Goal: Information Seeking & Learning: Learn about a topic

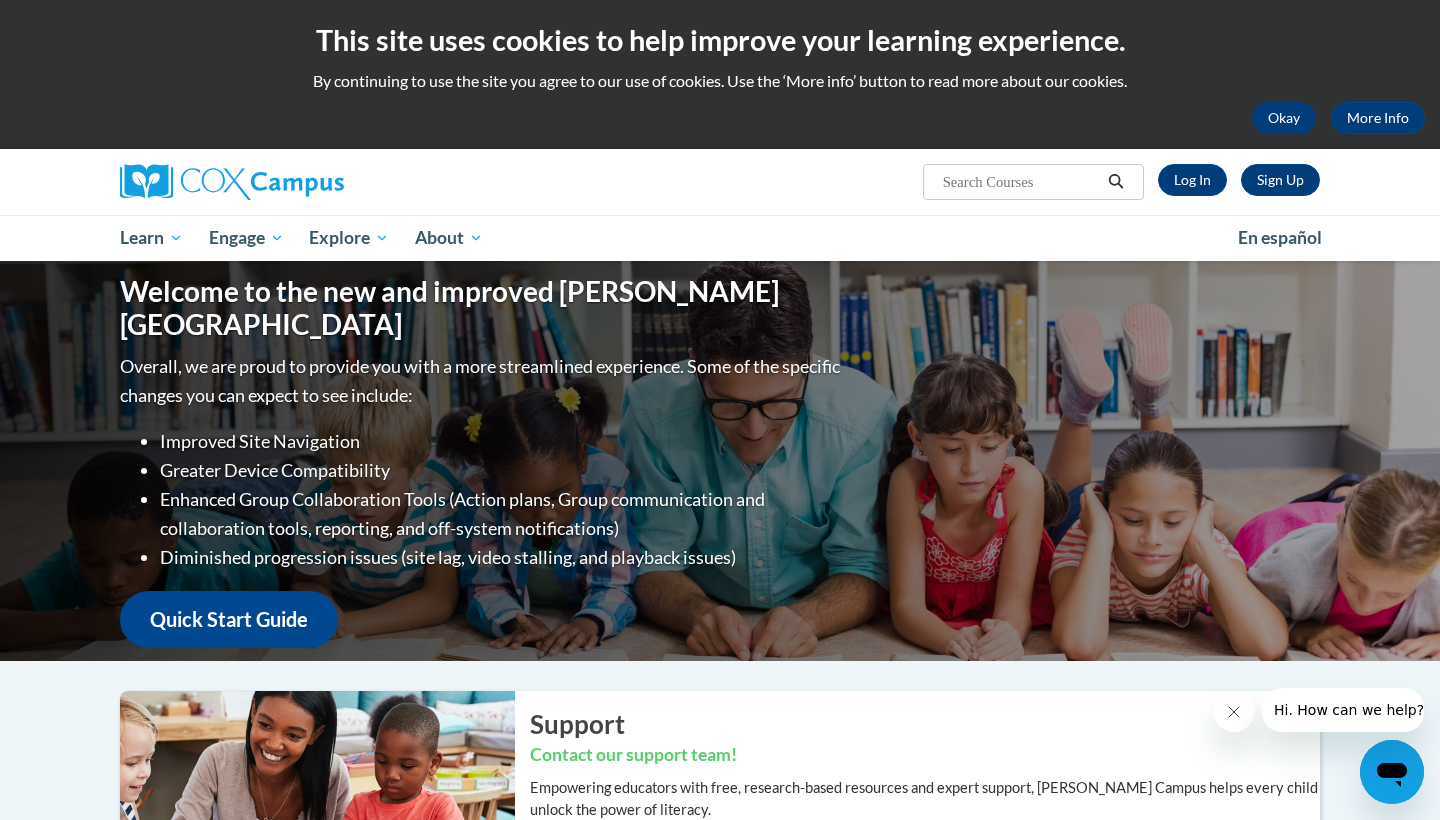
click at [1276, 125] on button "Okay" at bounding box center [1284, 118] width 64 height 32
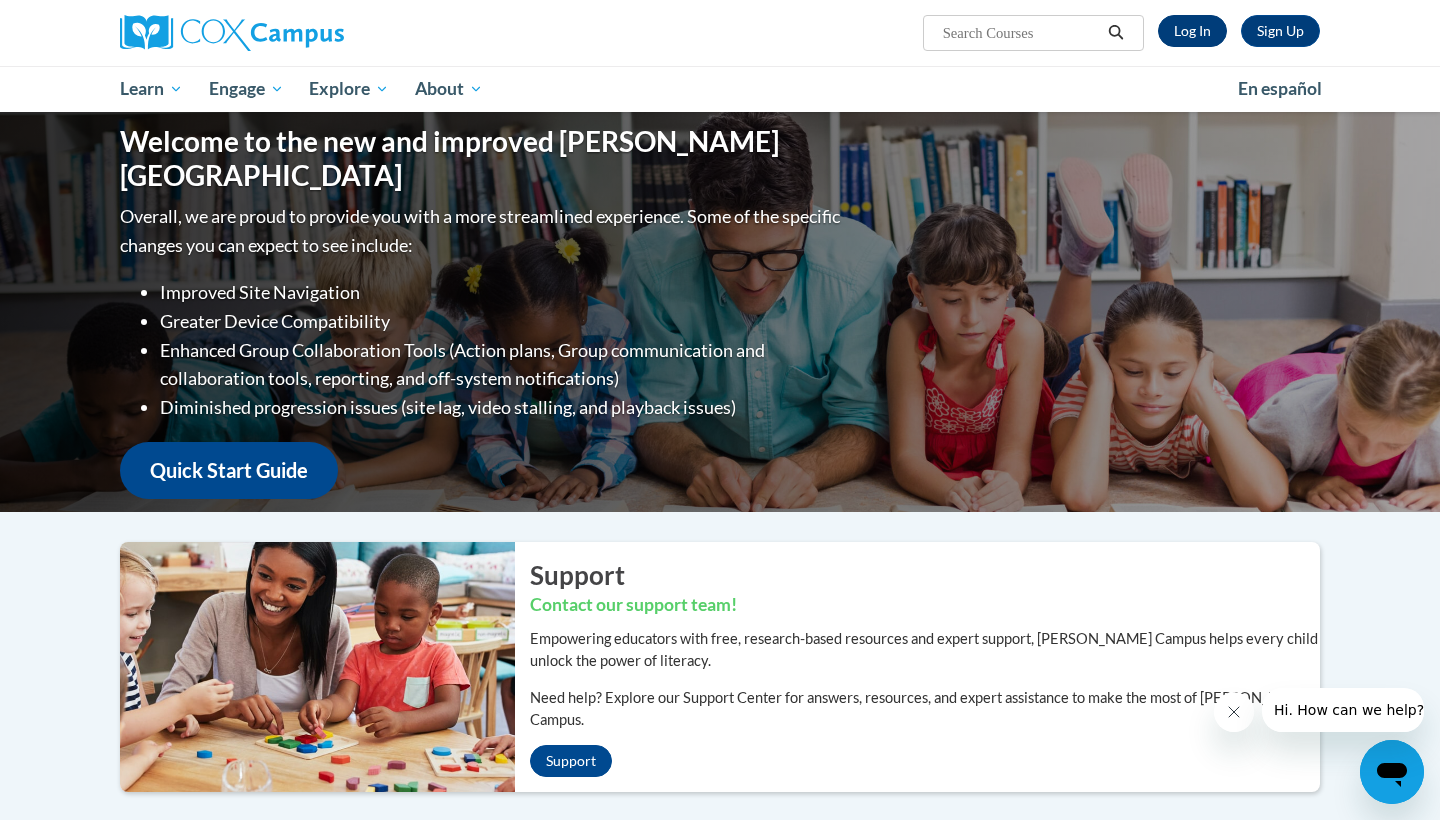
click at [1199, 30] on link "Log In" at bounding box center [1192, 31] width 69 height 32
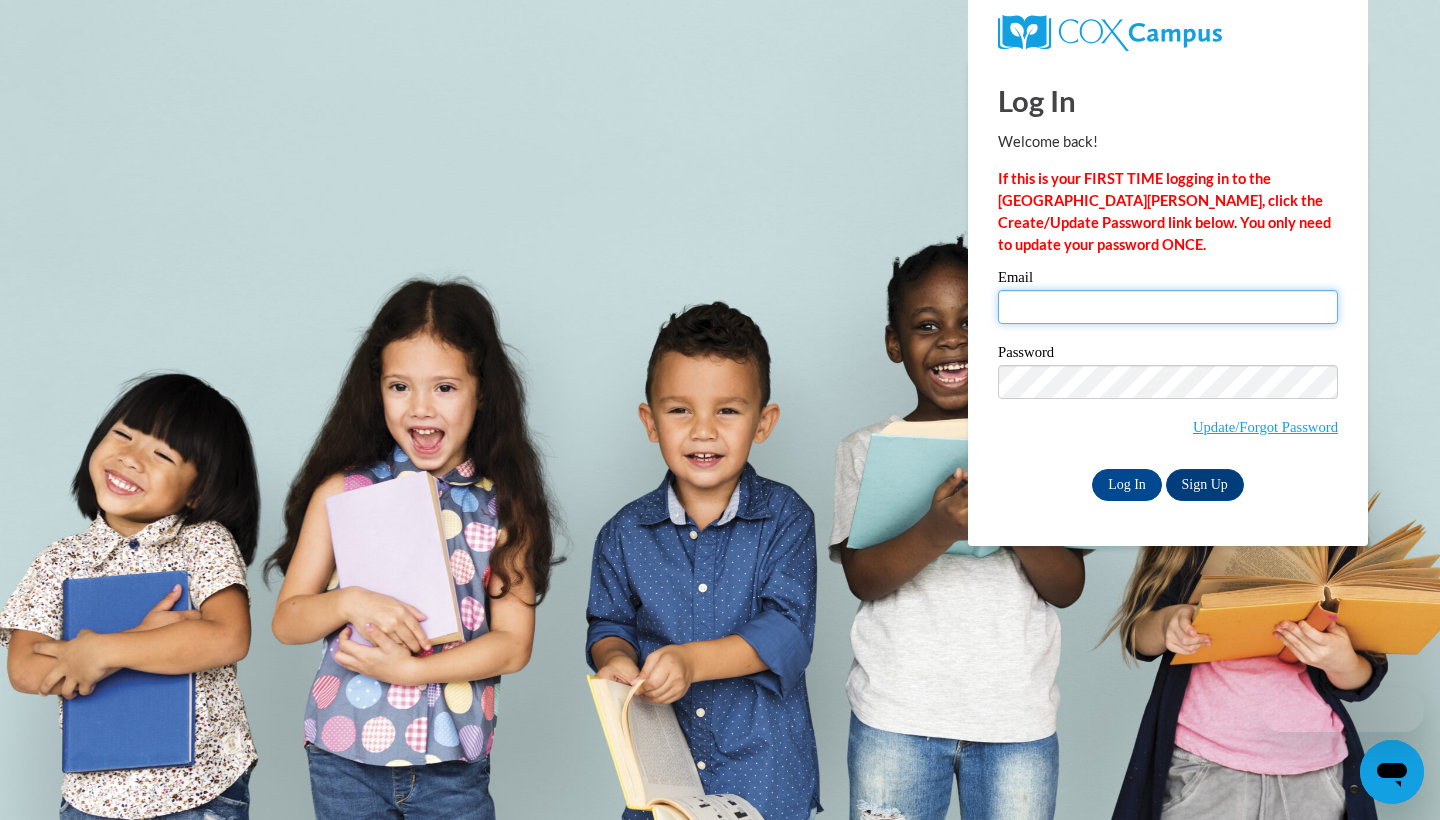
type input "annistondunson@yahoo.com"
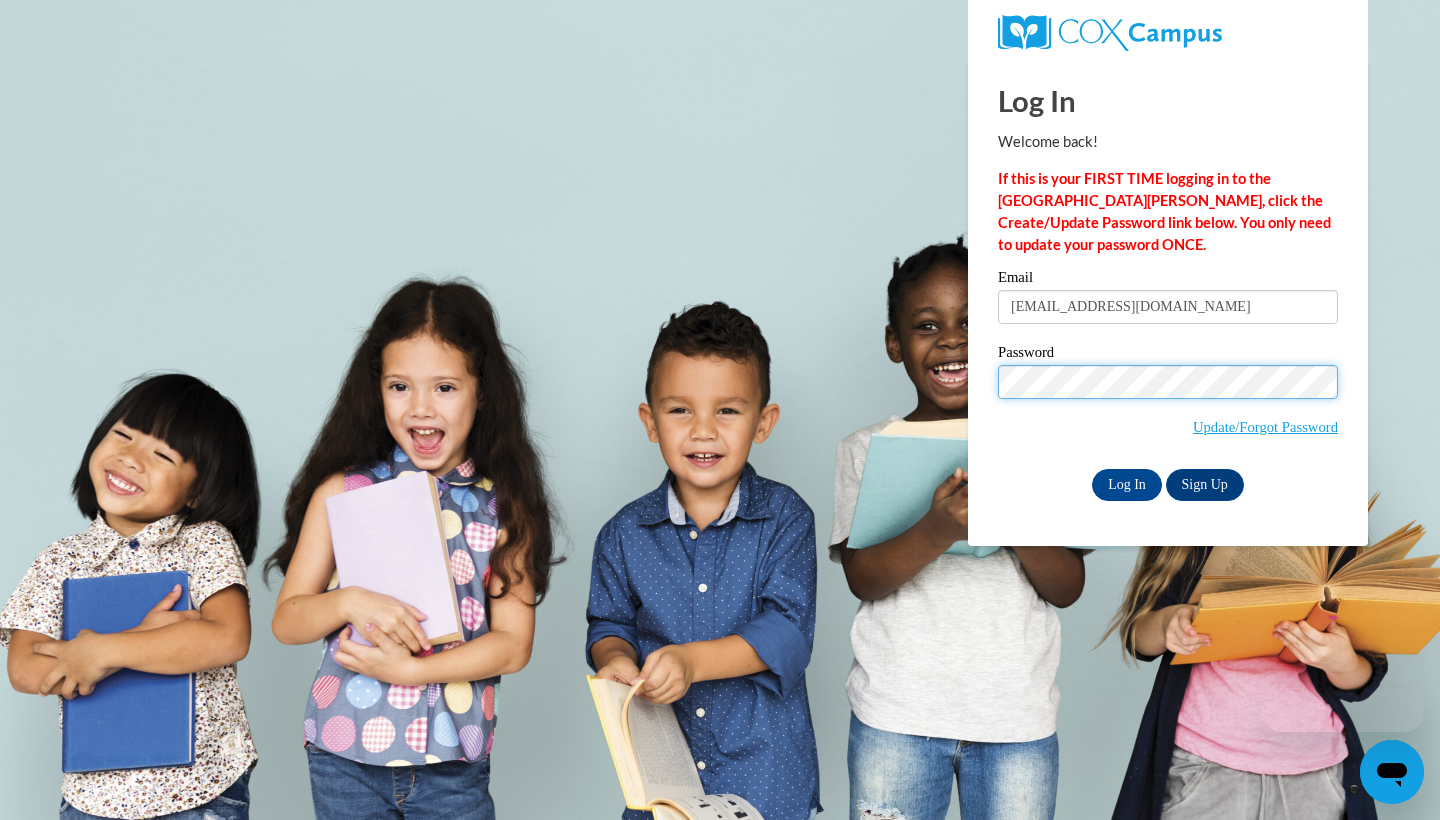
click at [1125, 483] on input "Log In" at bounding box center [1127, 485] width 70 height 32
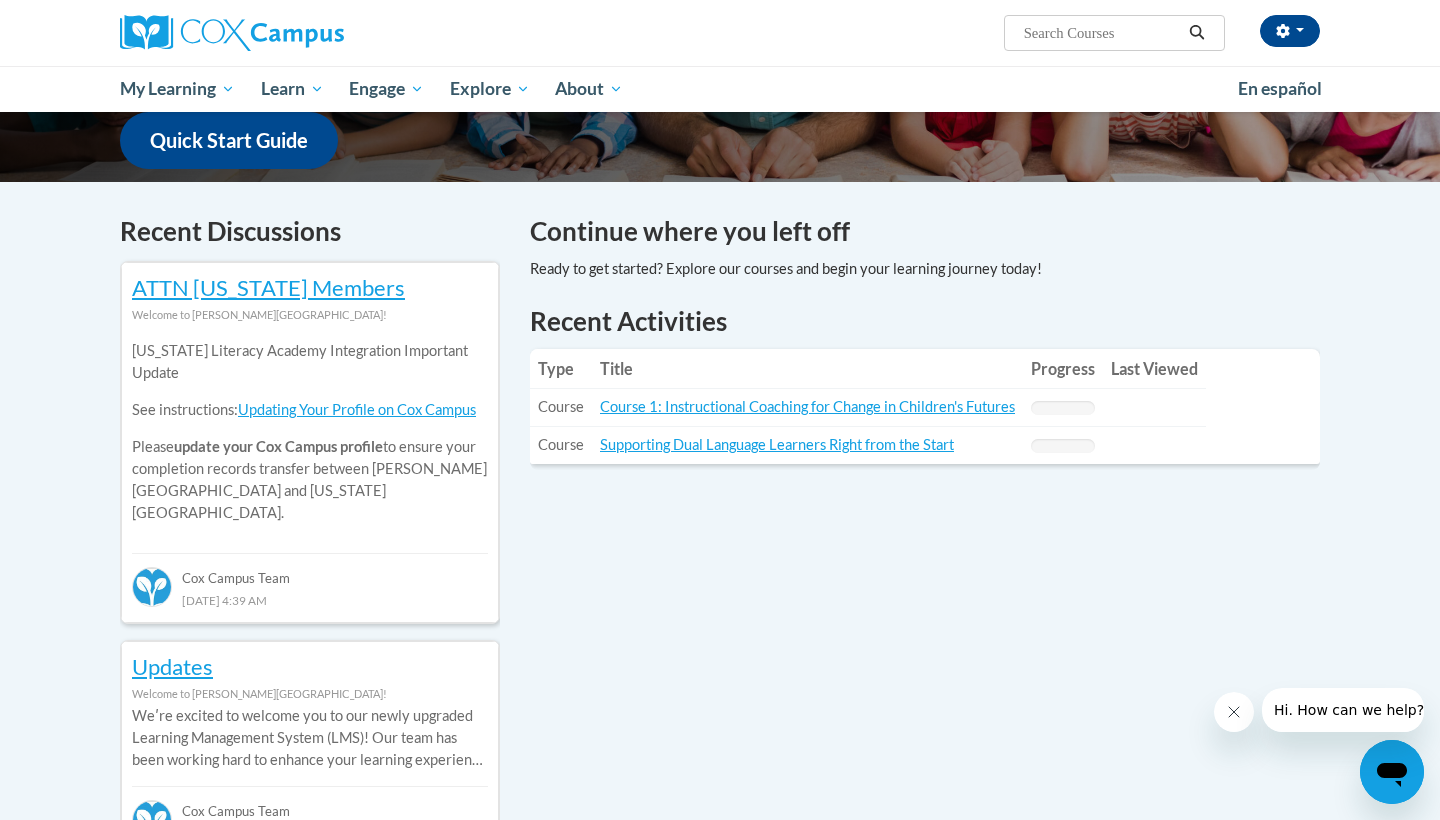
scroll to position [525, 0]
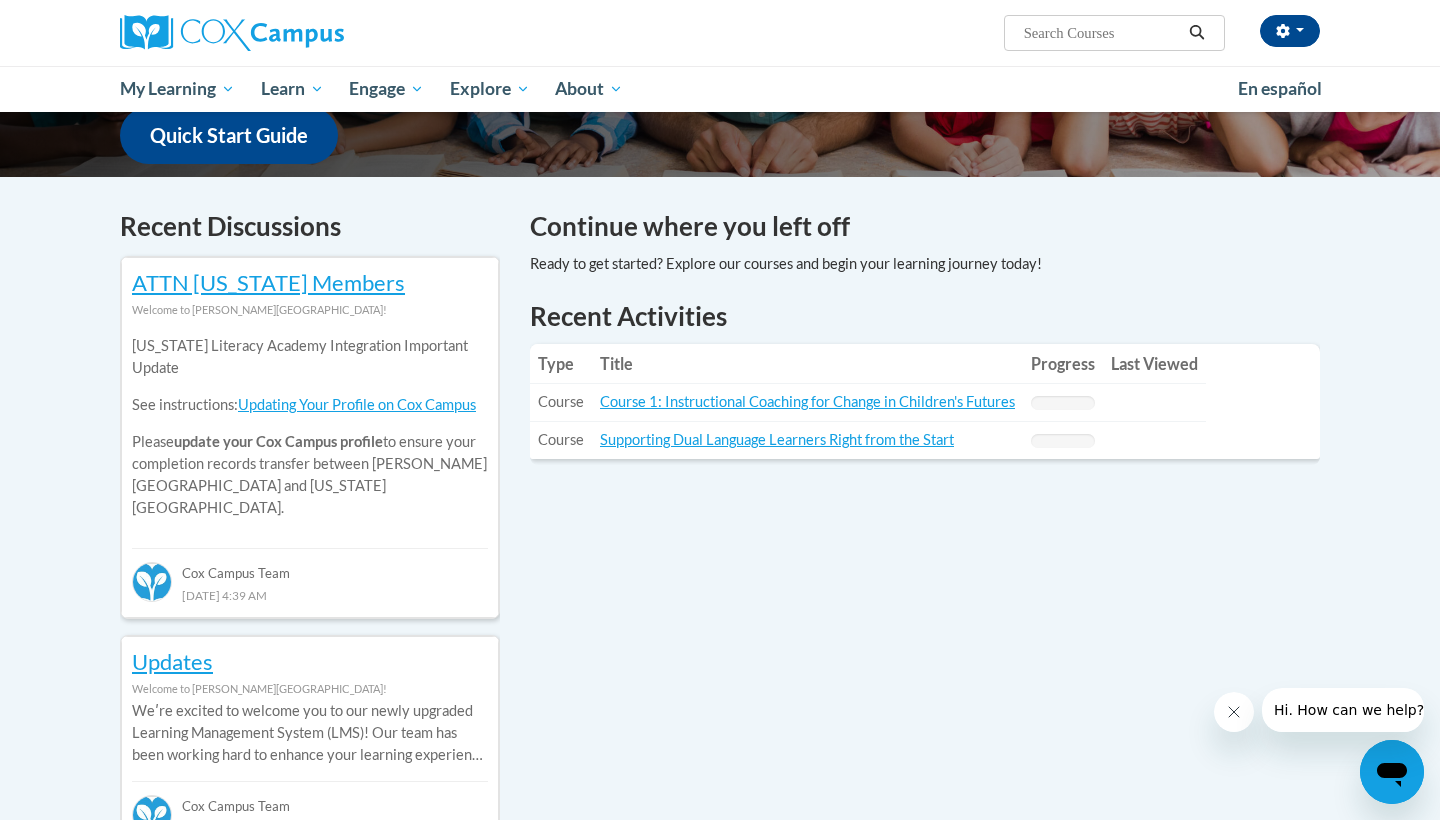
click at [1229, 705] on icon "Close message from company" at bounding box center [1234, 712] width 16 height 16
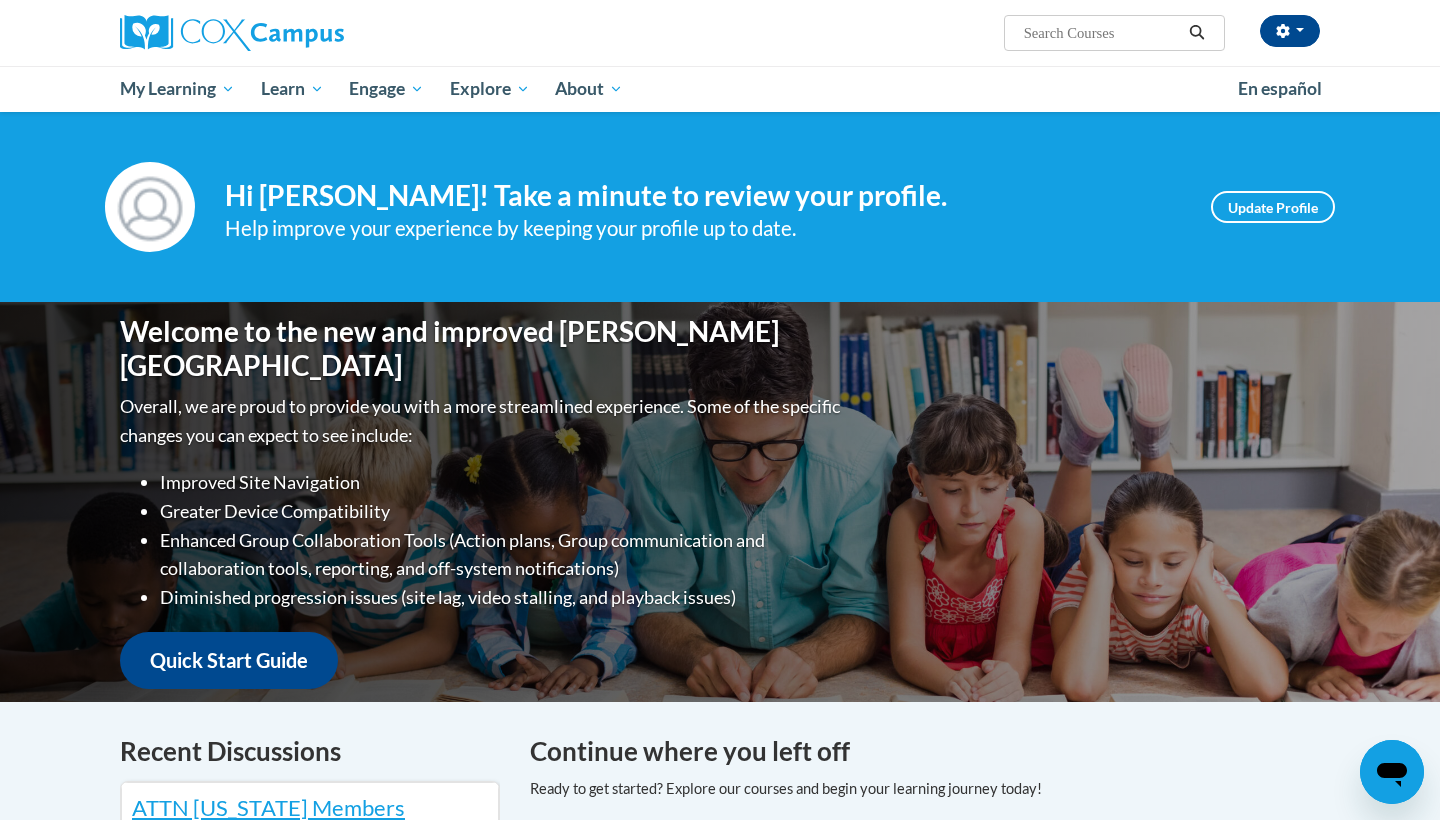
scroll to position [0, 0]
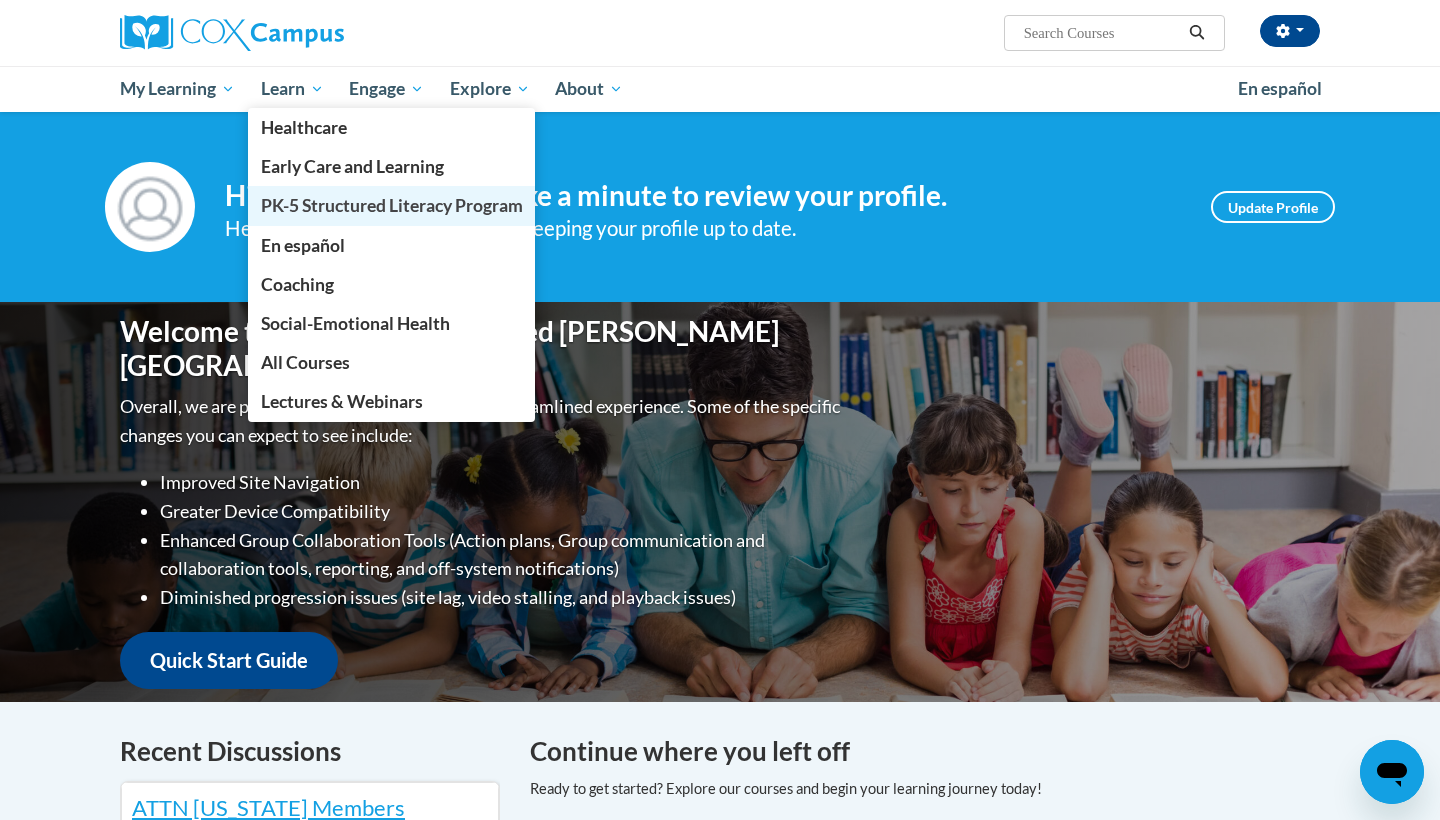
click at [348, 201] on span "PK-5 Structured Literacy Program" at bounding box center [392, 205] width 262 height 21
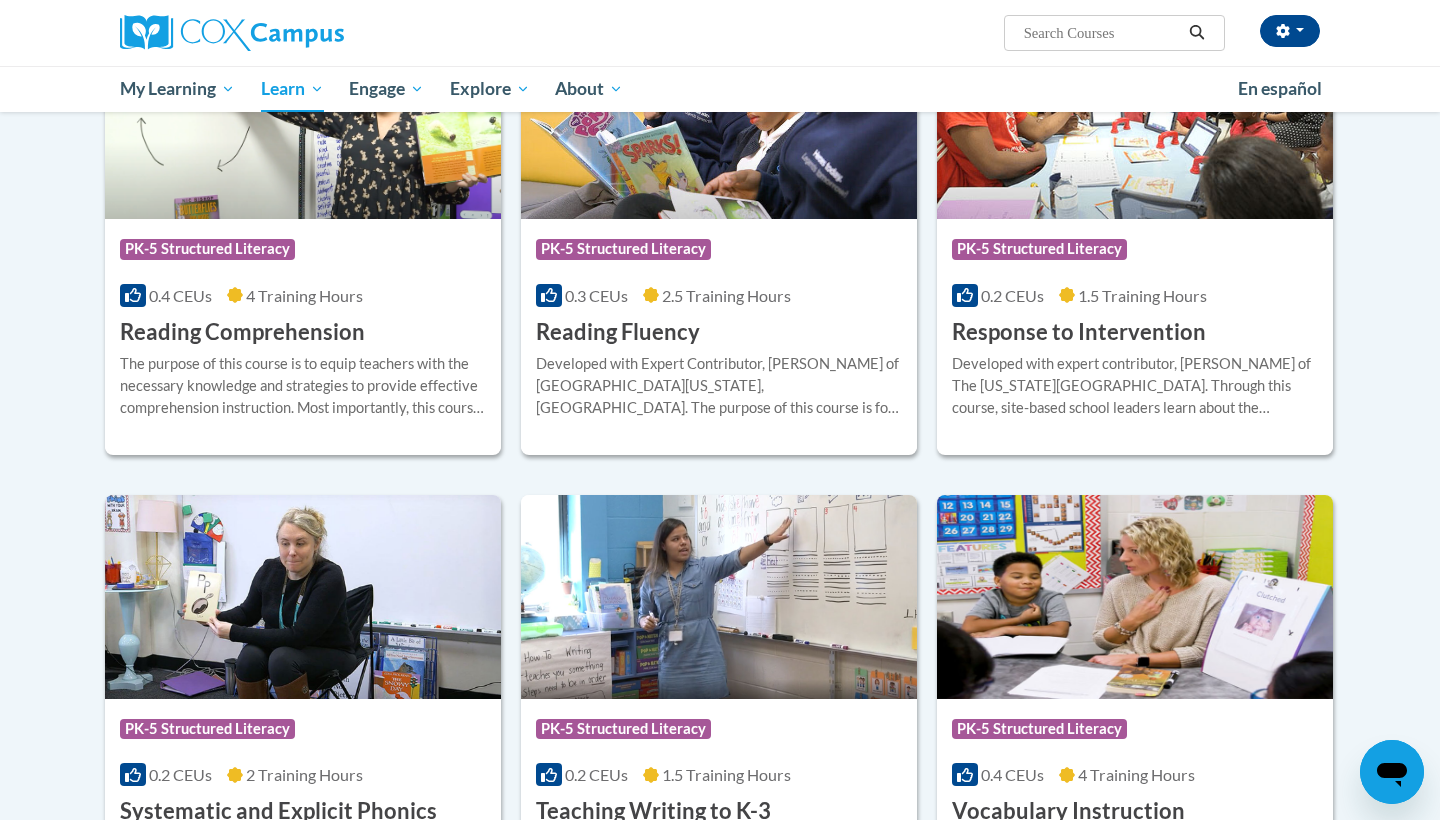
scroll to position [1685, 0]
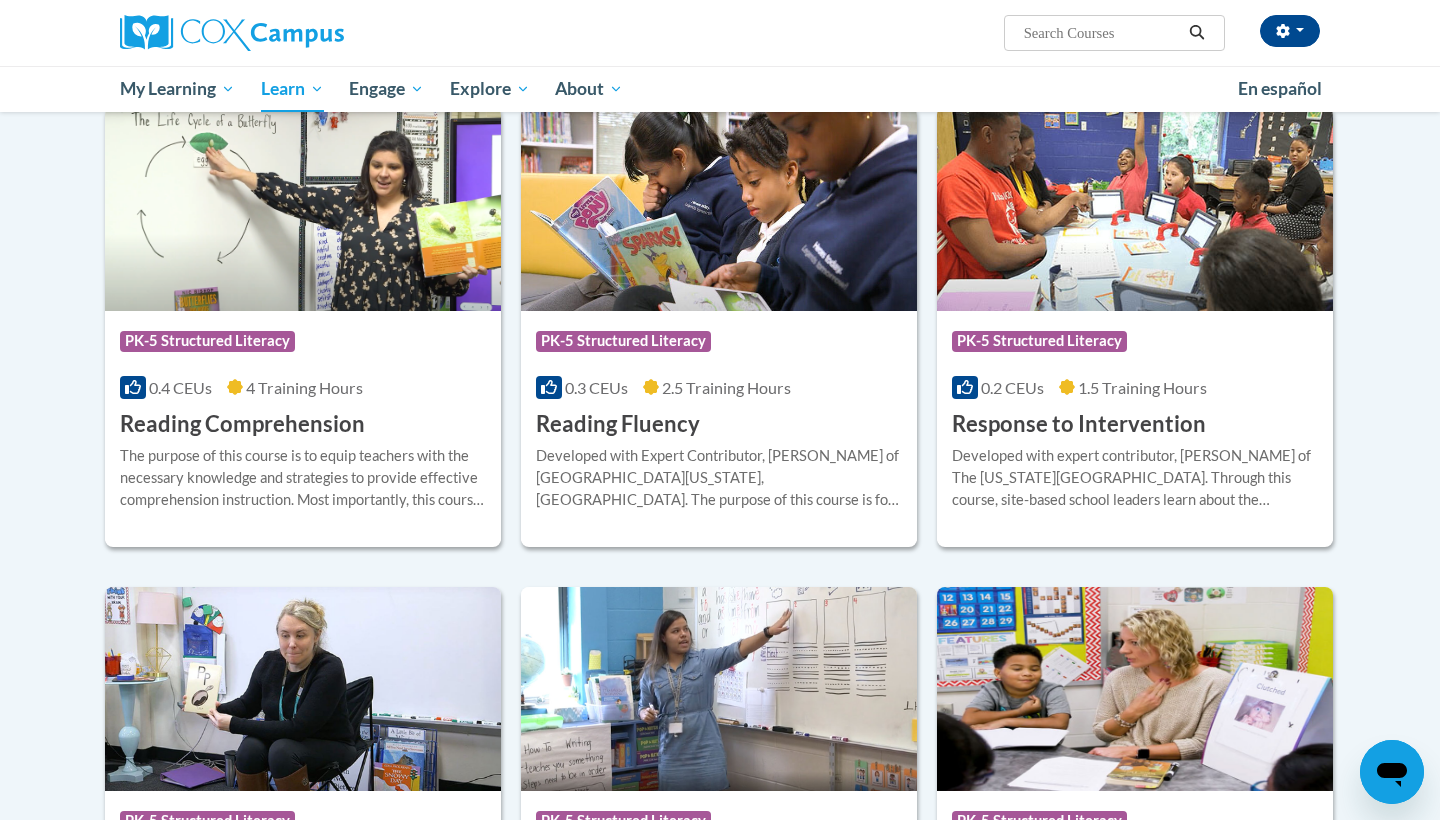
click at [300, 221] on img at bounding box center [303, 209] width 396 height 204
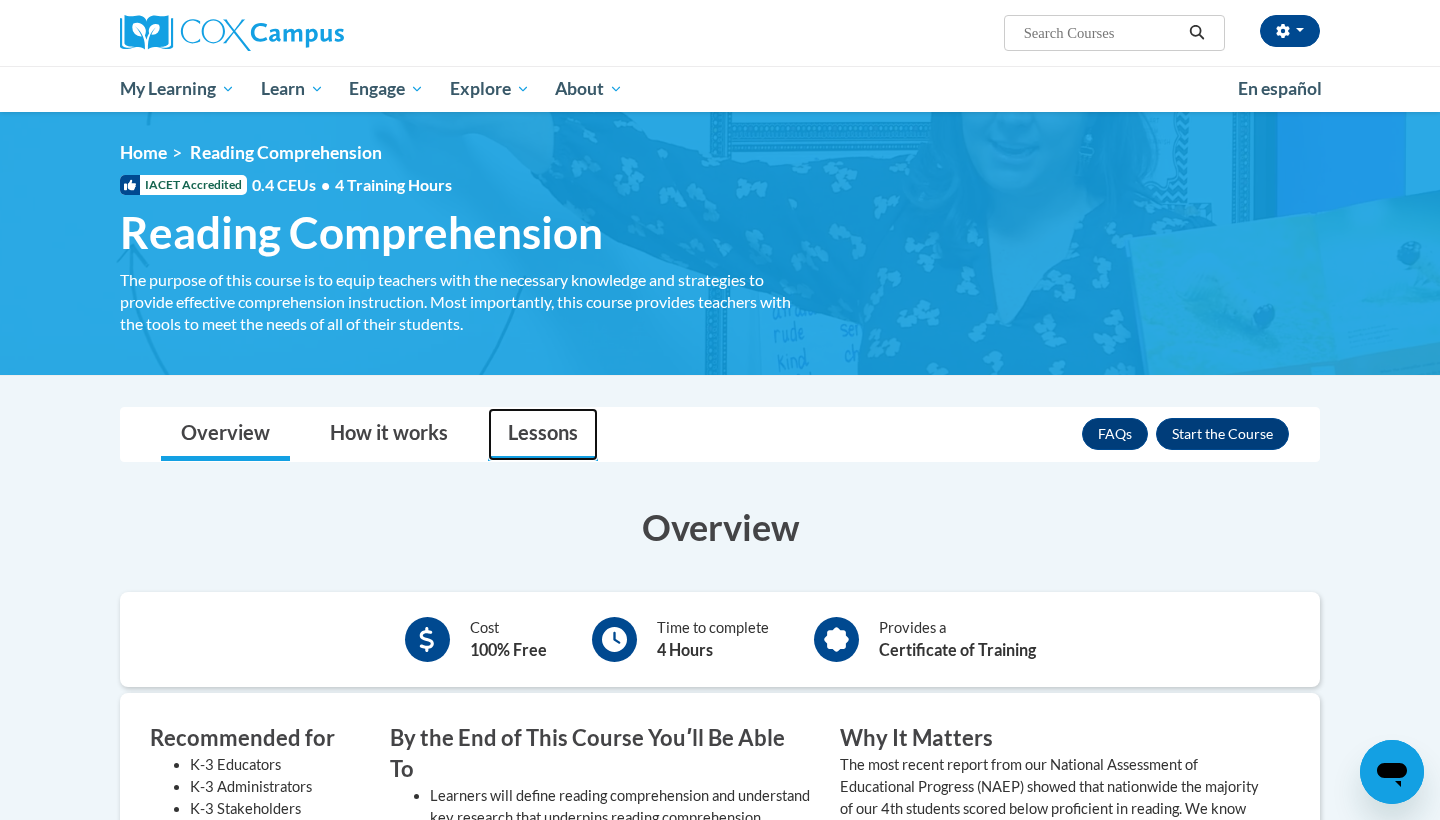
click at [529, 427] on link "Lessons" at bounding box center [543, 434] width 110 height 53
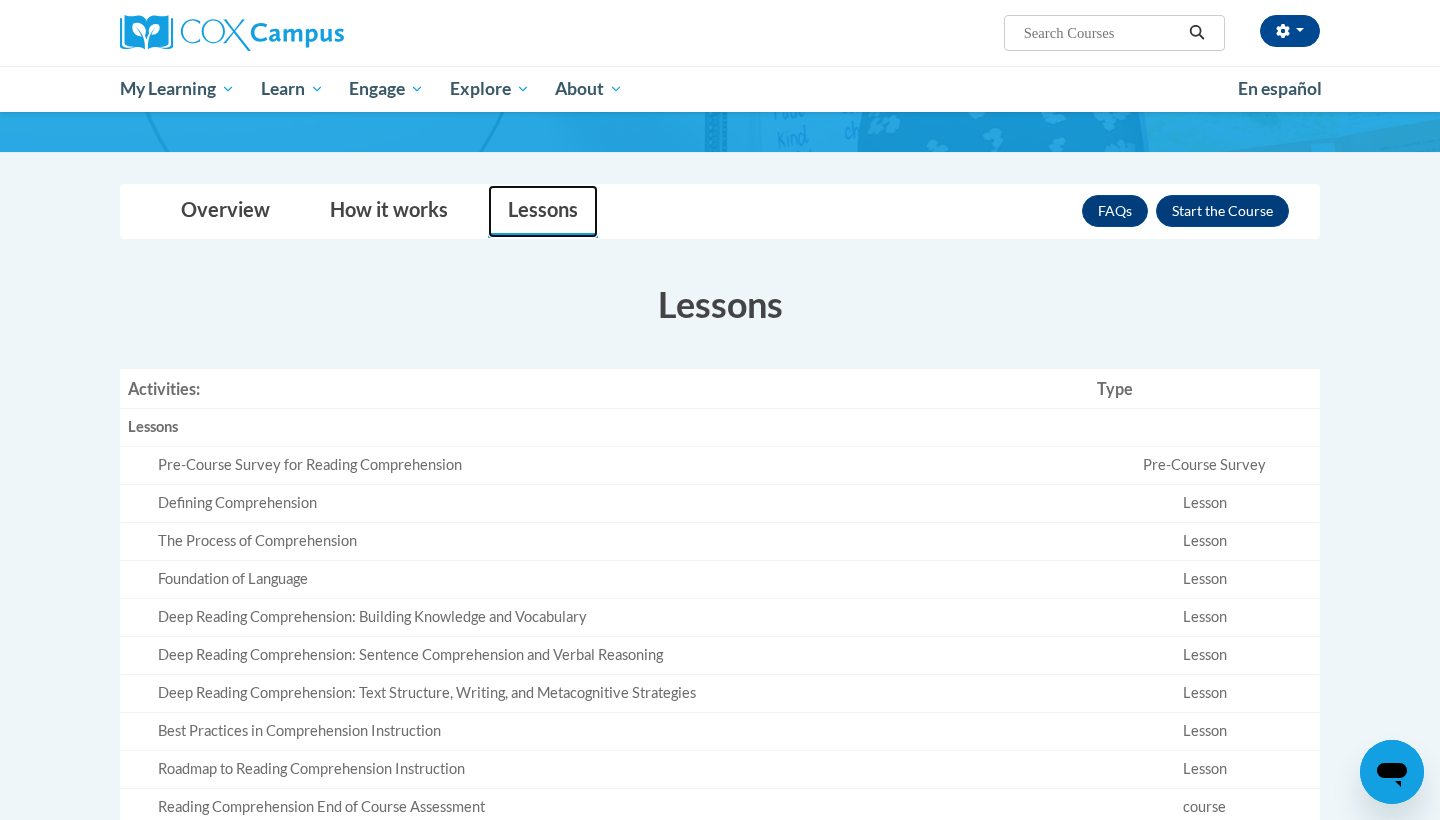
scroll to position [239, 0]
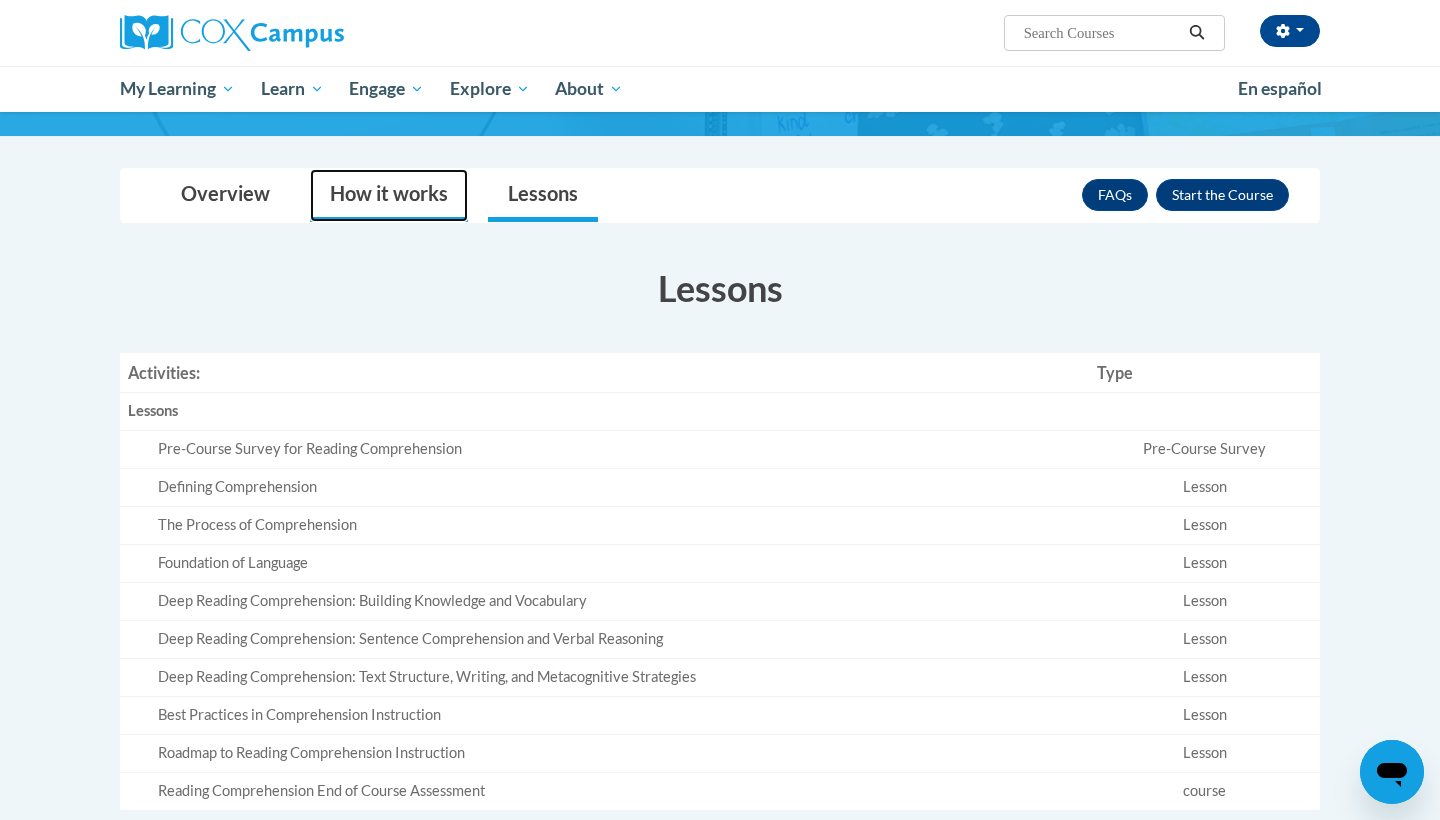
click at [389, 183] on link "How it works" at bounding box center [389, 195] width 158 height 53
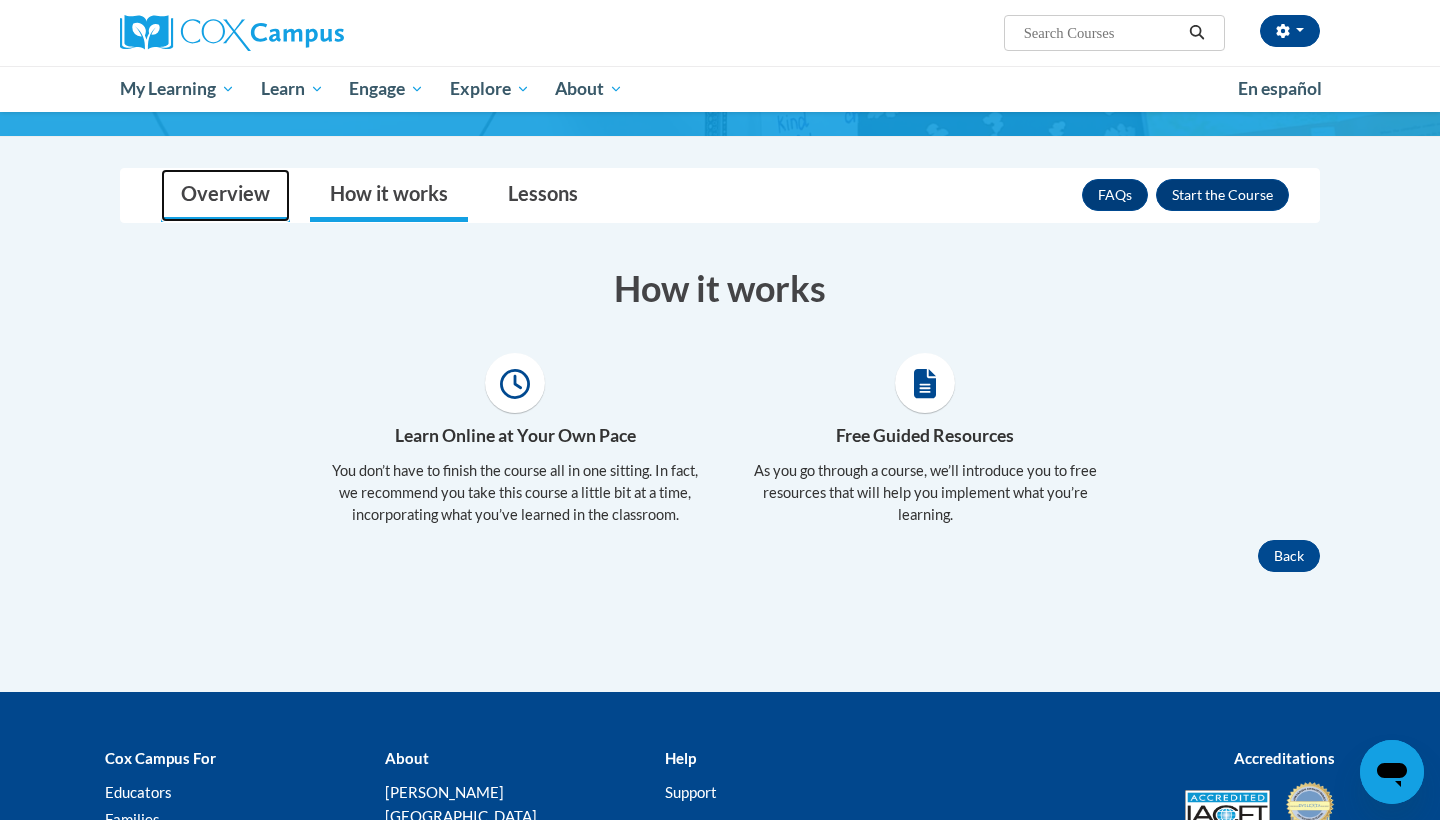
click at [234, 189] on link "Overview" at bounding box center [225, 195] width 129 height 53
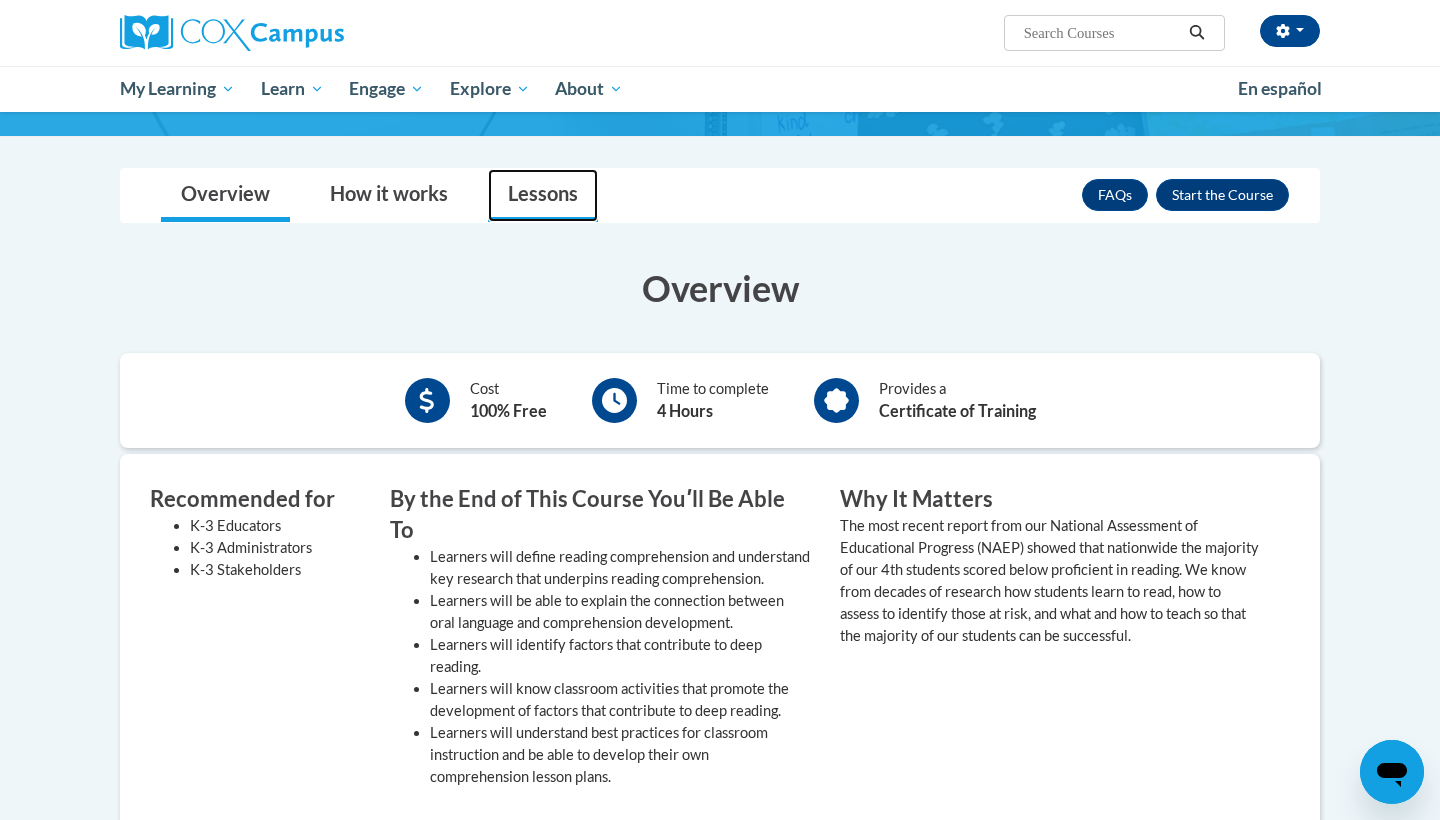
click at [535, 202] on link "Lessons" at bounding box center [543, 195] width 110 height 53
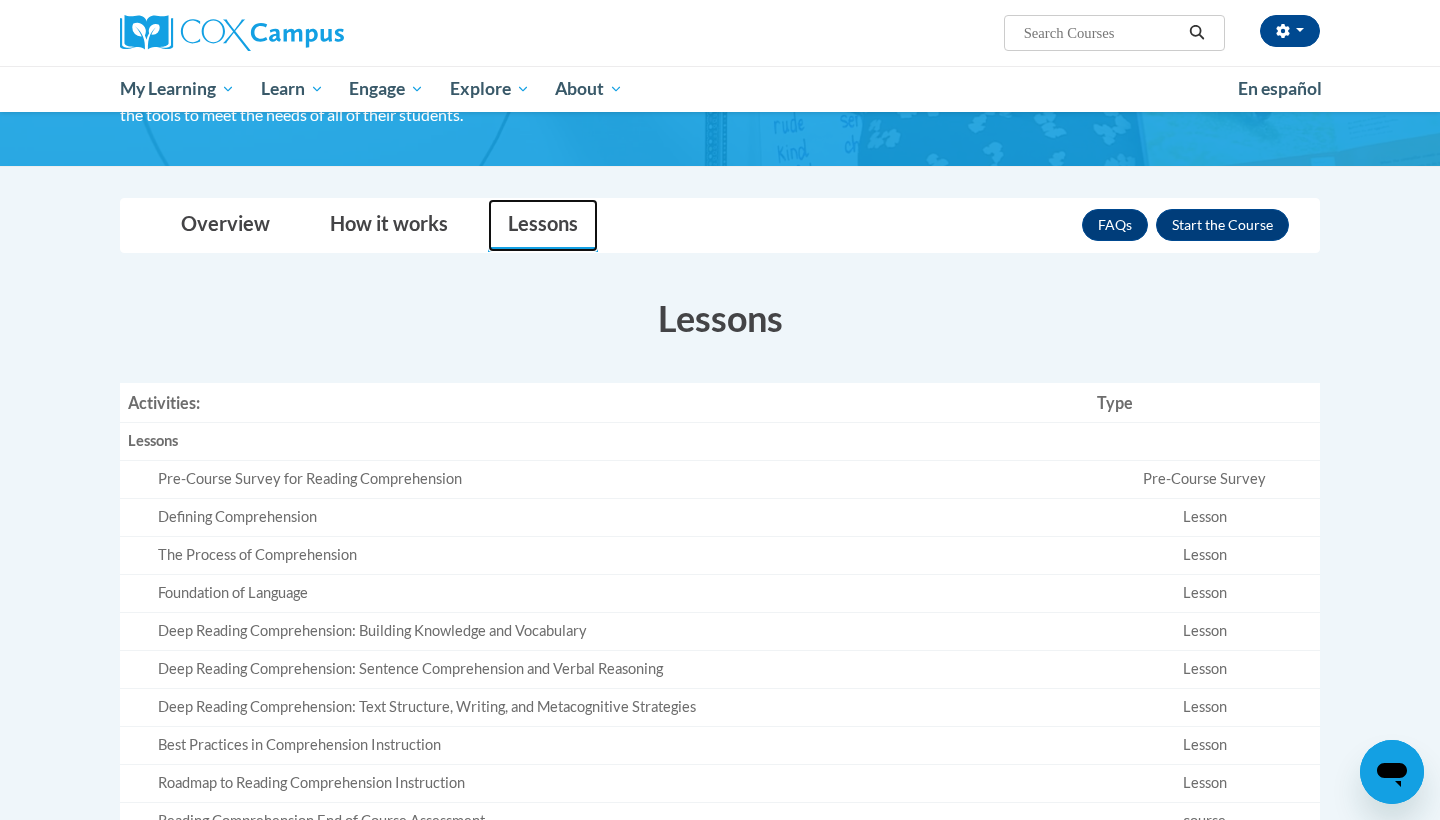
scroll to position [207, 0]
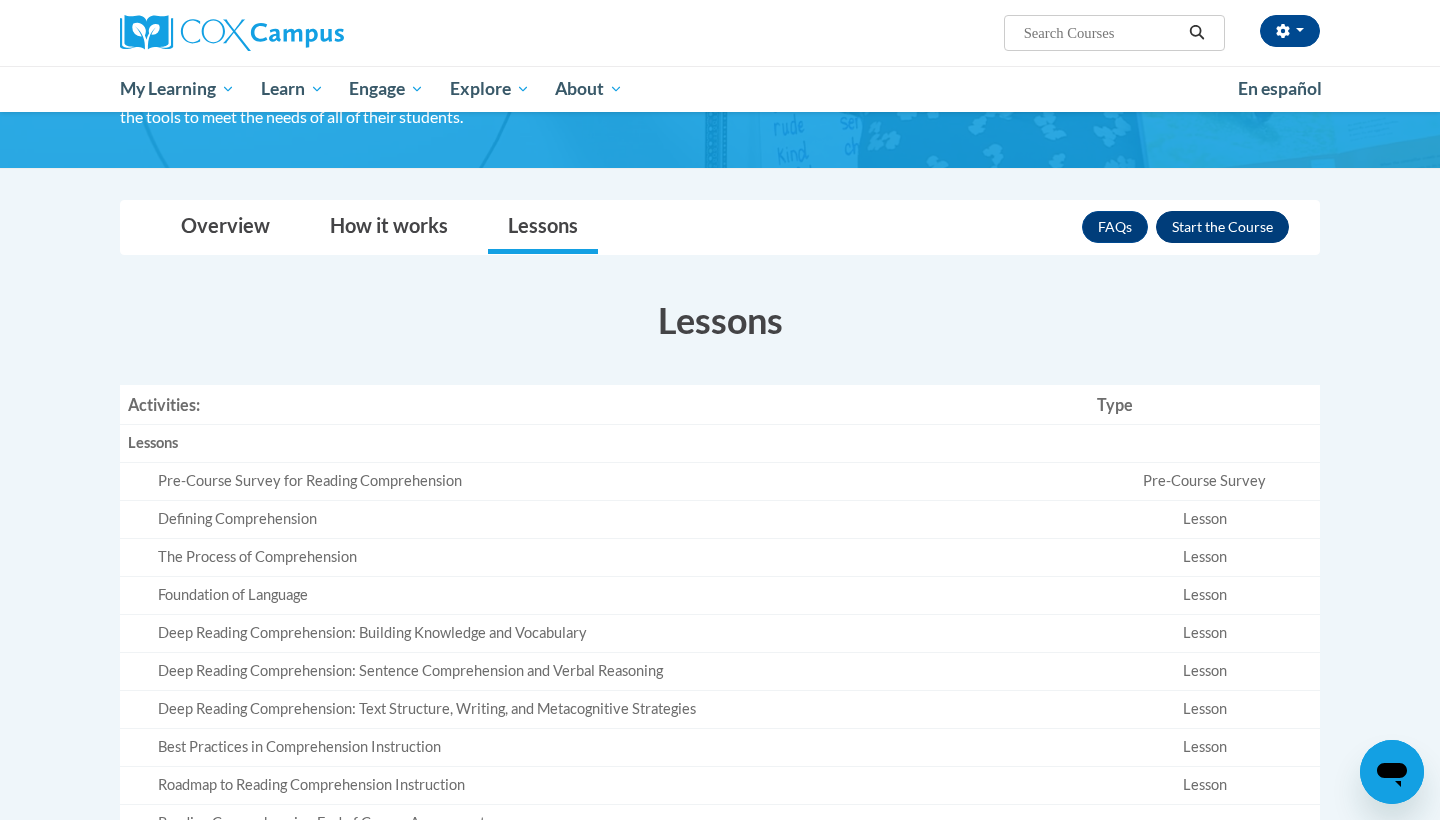
click at [1184, 227] on button "Enroll" at bounding box center [1222, 227] width 133 height 32
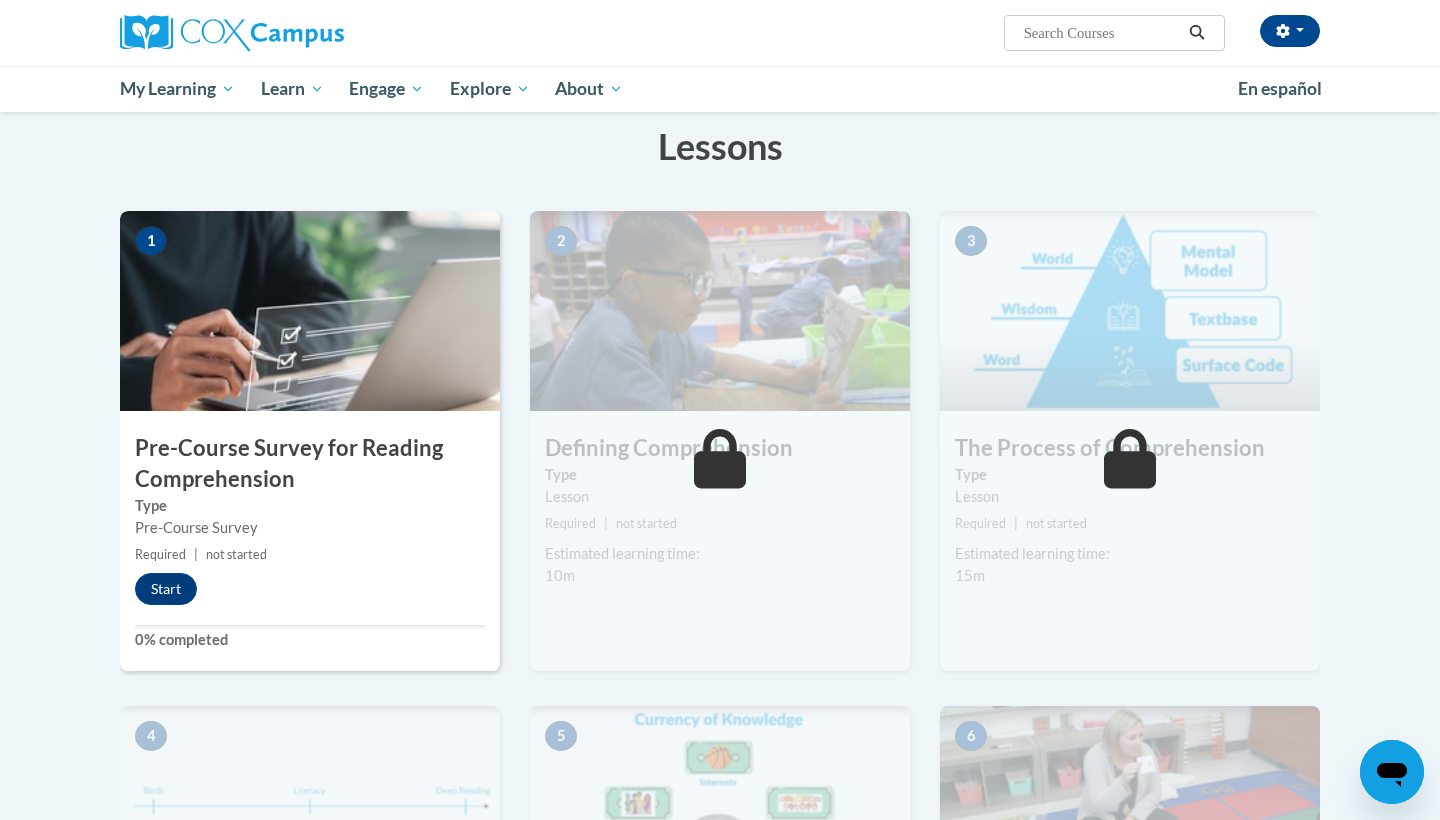
scroll to position [281, 0]
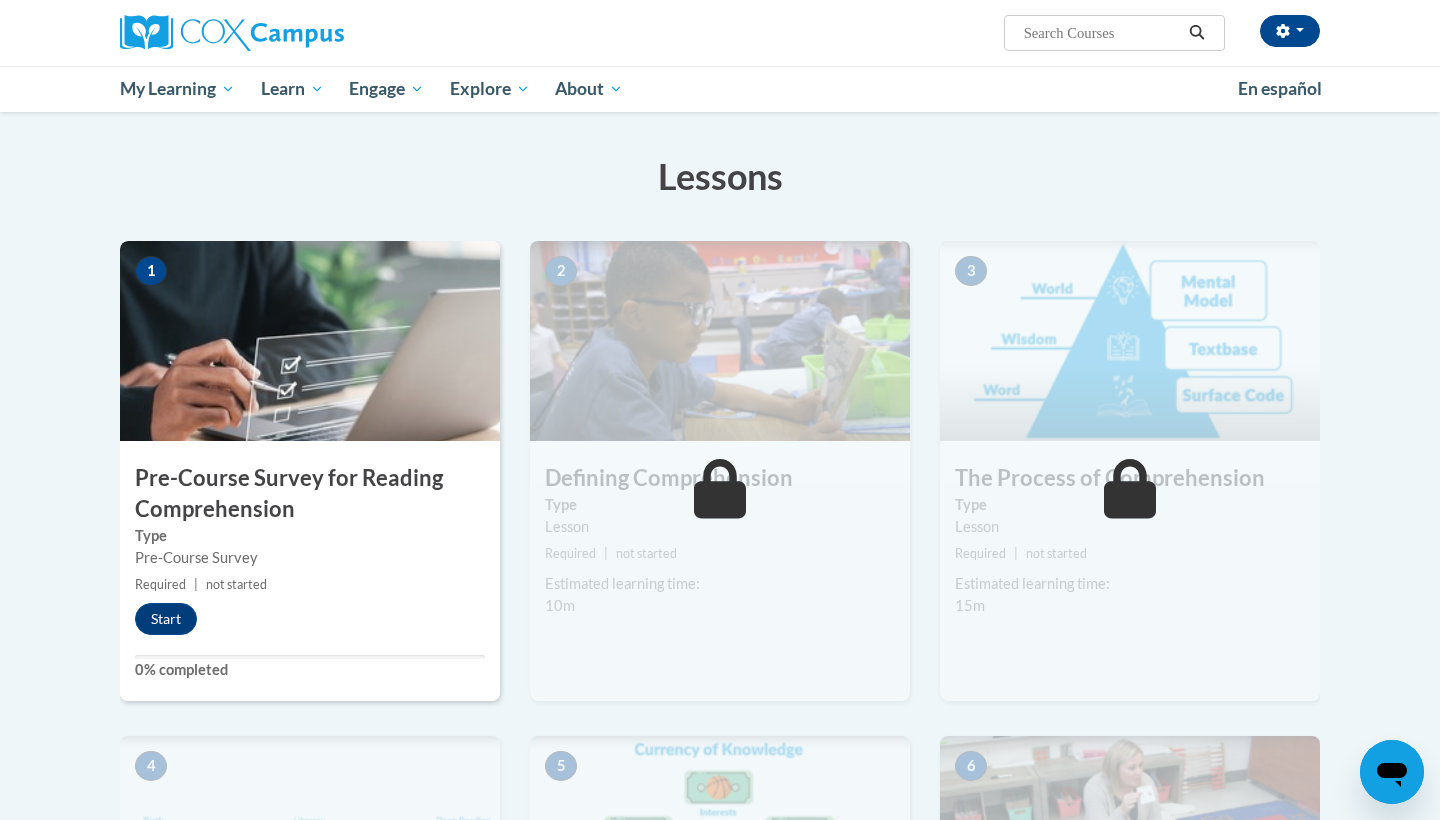
click at [254, 398] on img at bounding box center [310, 341] width 380 height 200
click at [174, 615] on button "Start" at bounding box center [166, 619] width 62 height 32
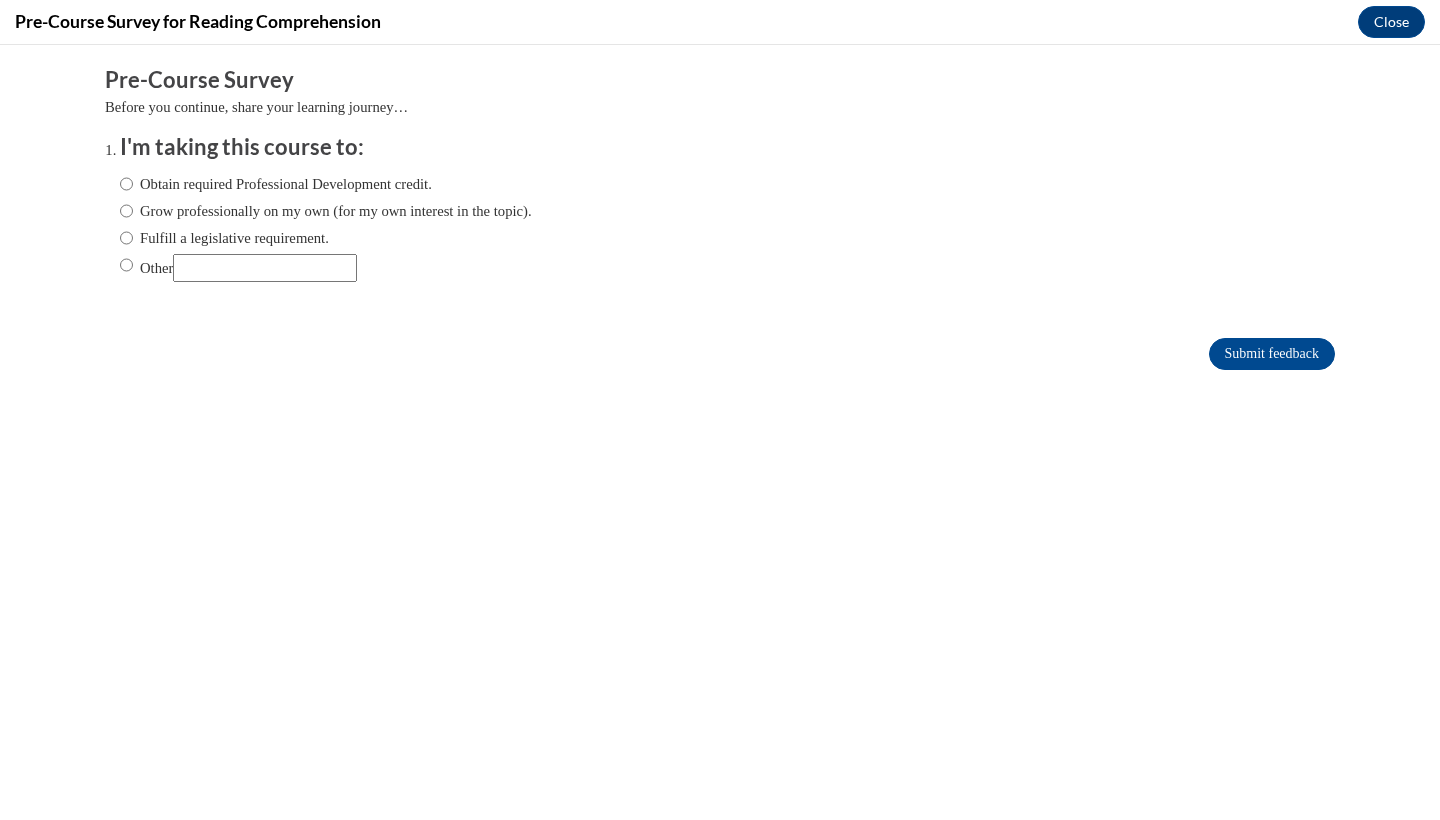
scroll to position [0, 0]
click at [225, 258] on input "Other" at bounding box center [265, 268] width 184 height 28
type input "college"
click at [1233, 358] on input "Submit feedback" at bounding box center [1272, 354] width 126 height 32
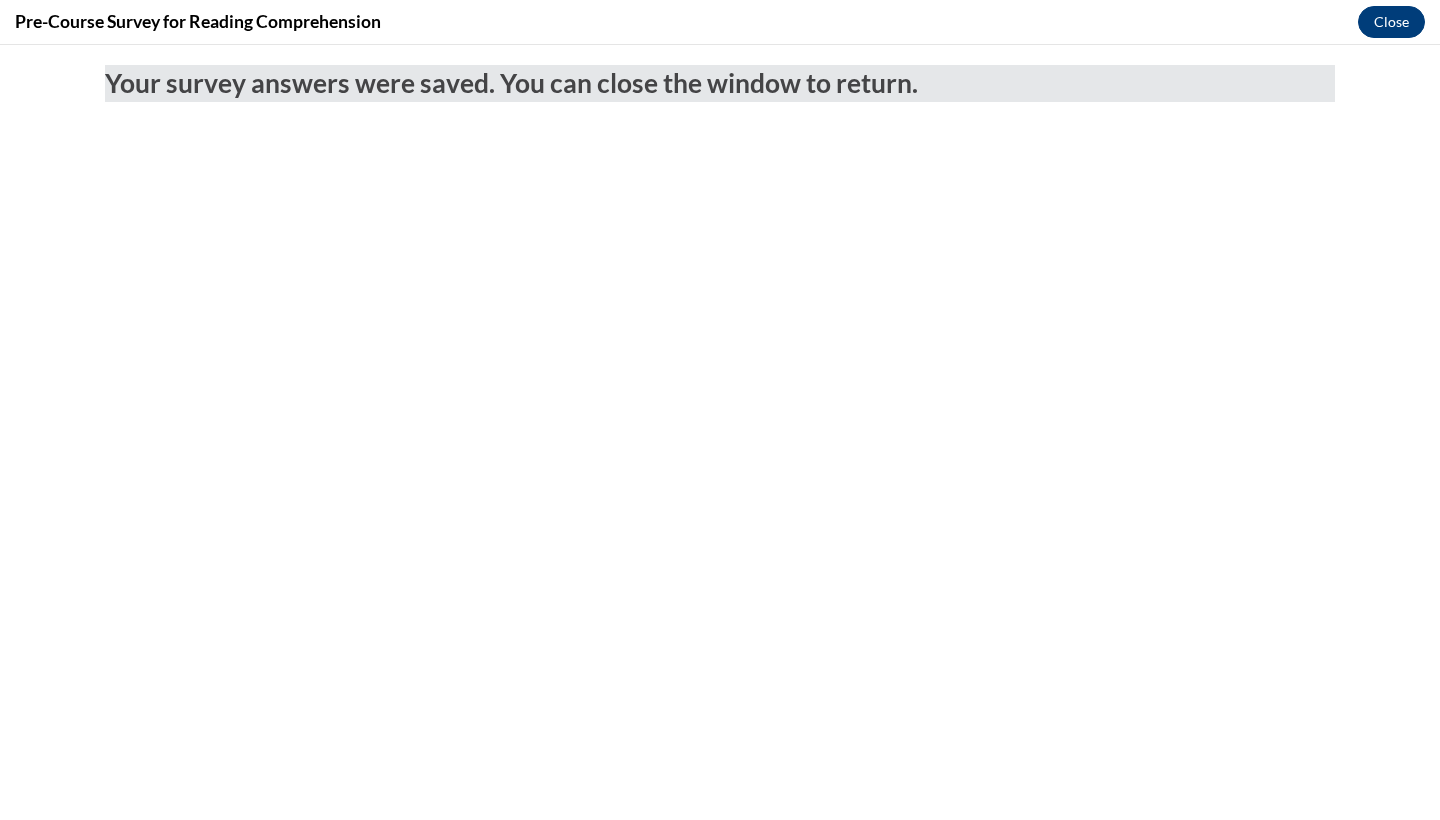
click at [1410, 23] on button "Close" at bounding box center [1391, 22] width 67 height 32
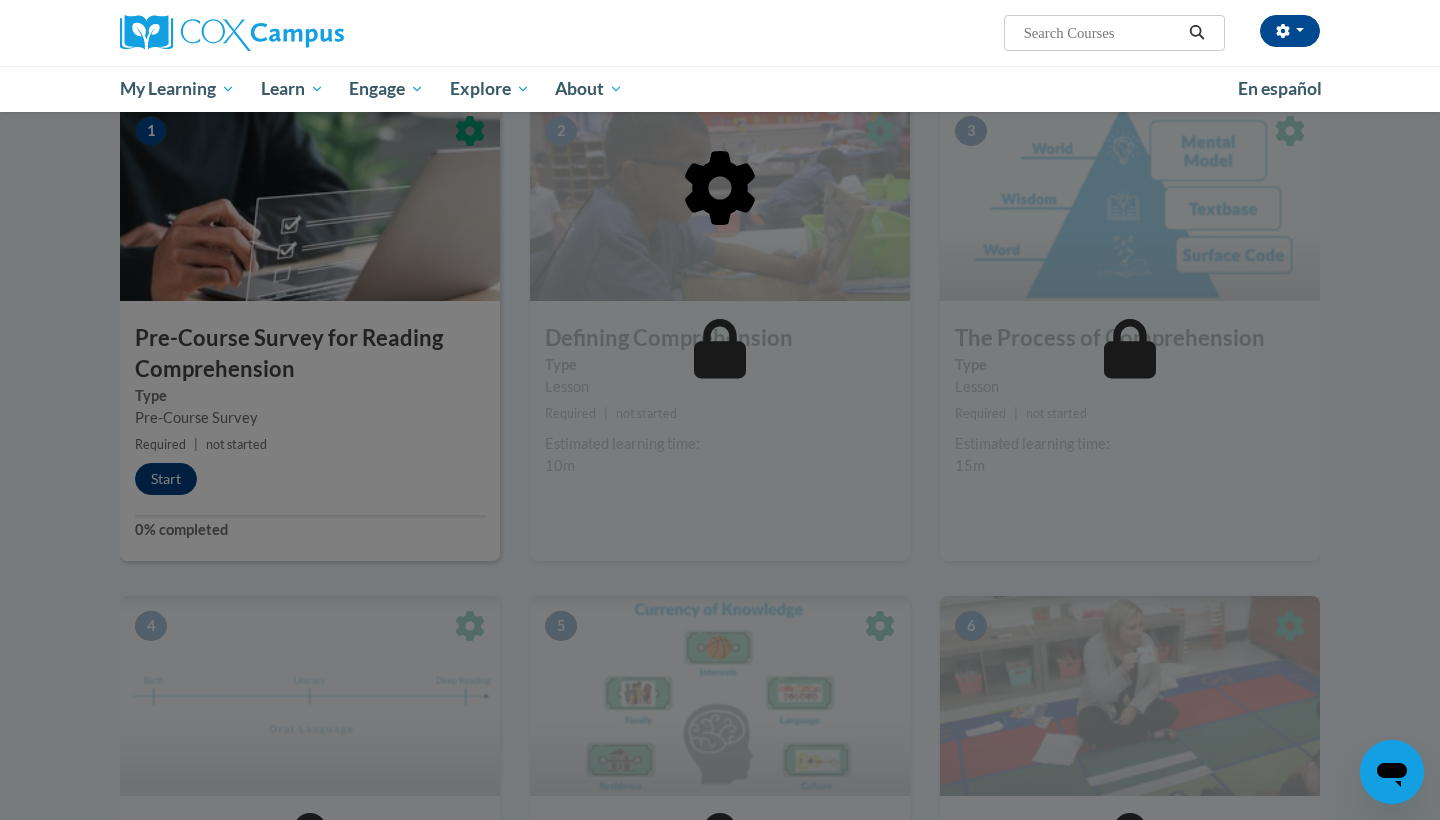
scroll to position [437, 0]
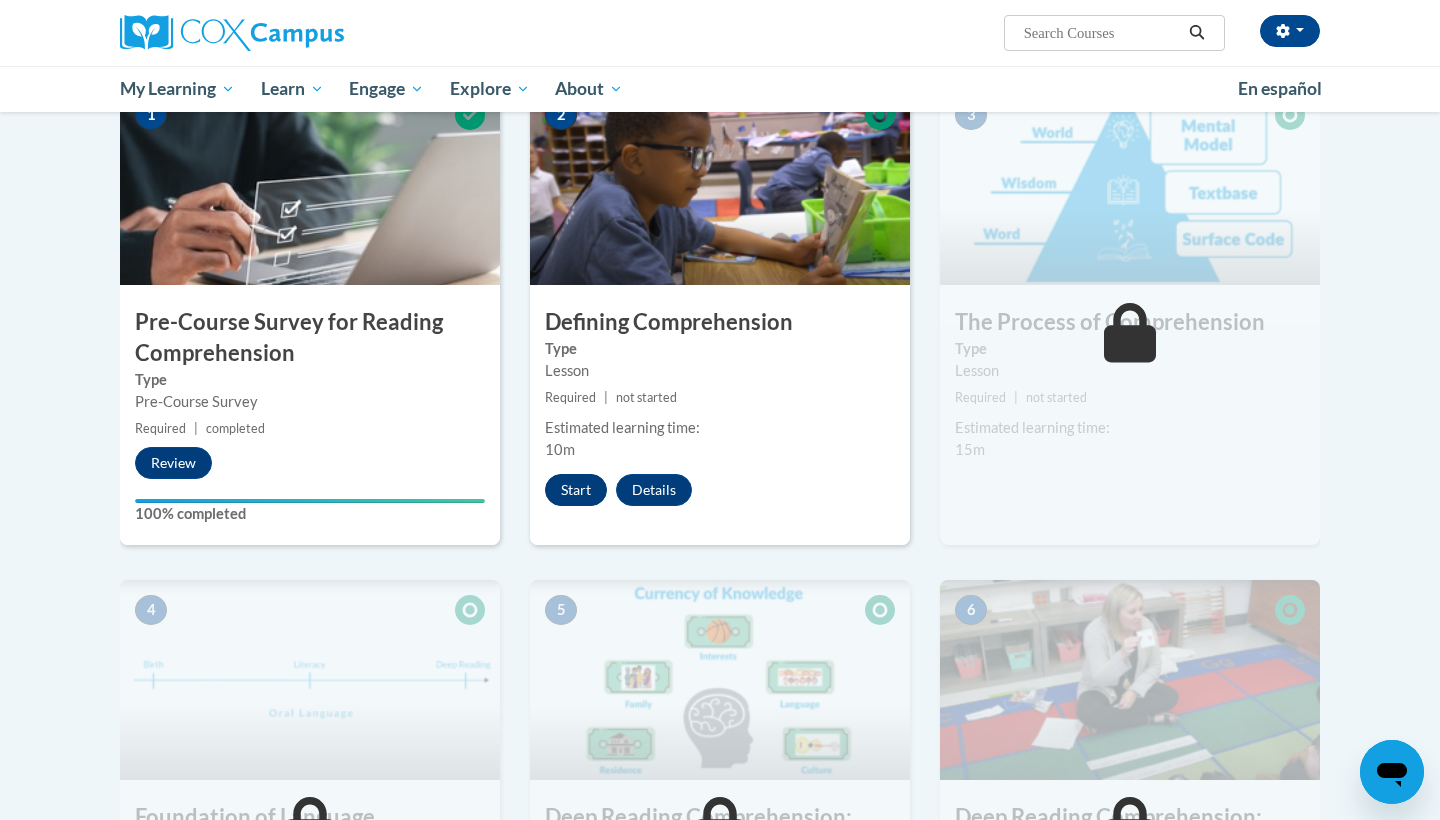
click at [560, 501] on button "Start" at bounding box center [576, 490] width 62 height 32
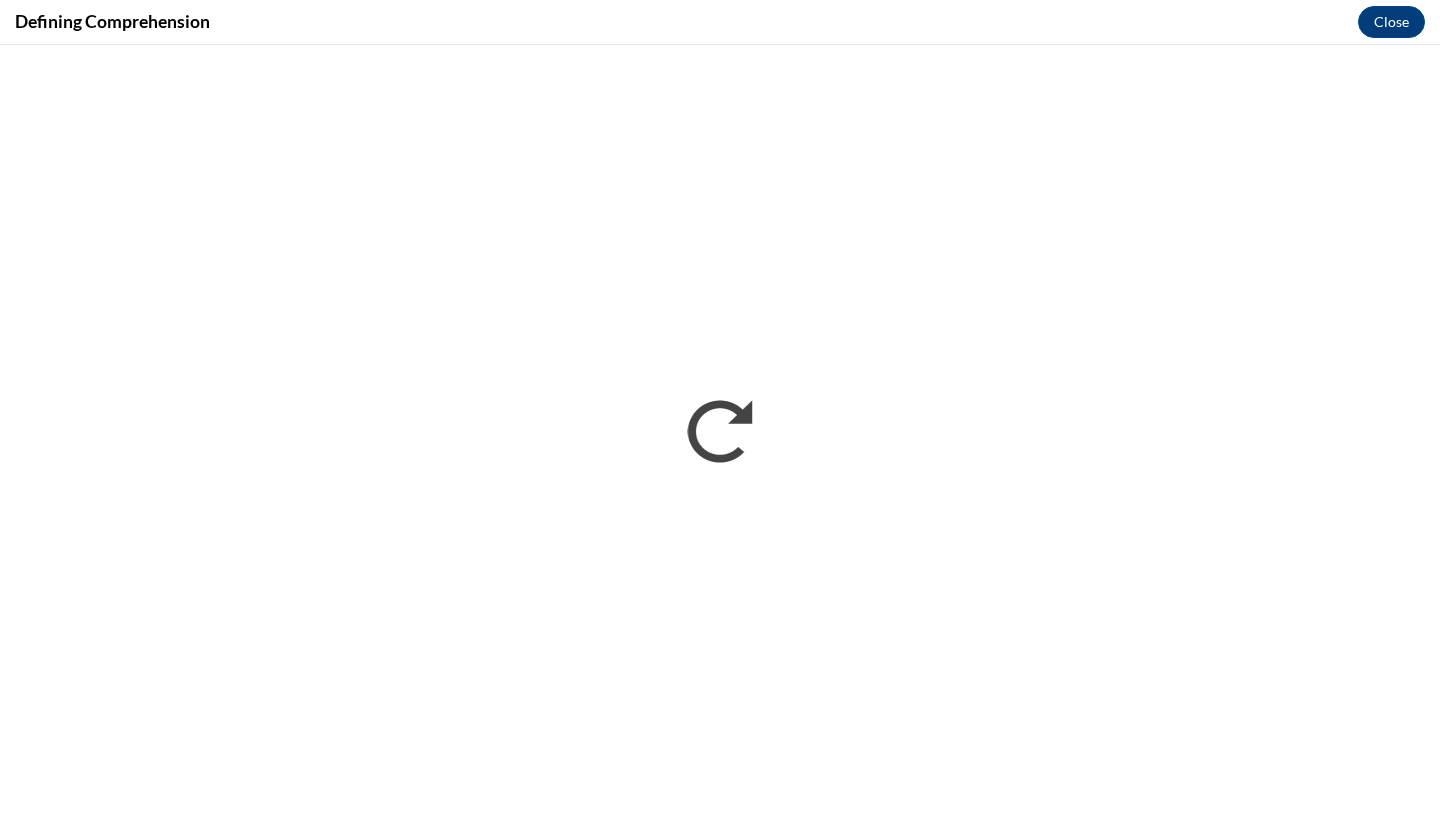
scroll to position [0, 0]
